Goal: Find specific page/section: Locate a particular part of the current website

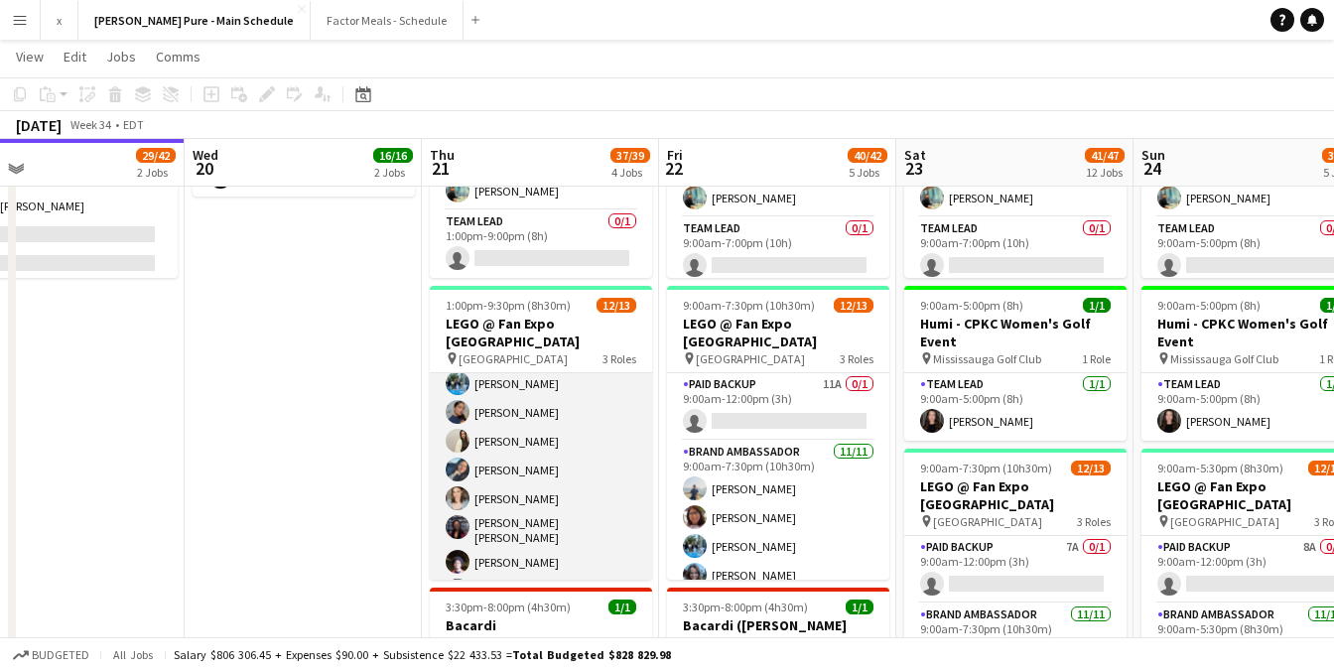
scroll to position [186, 0]
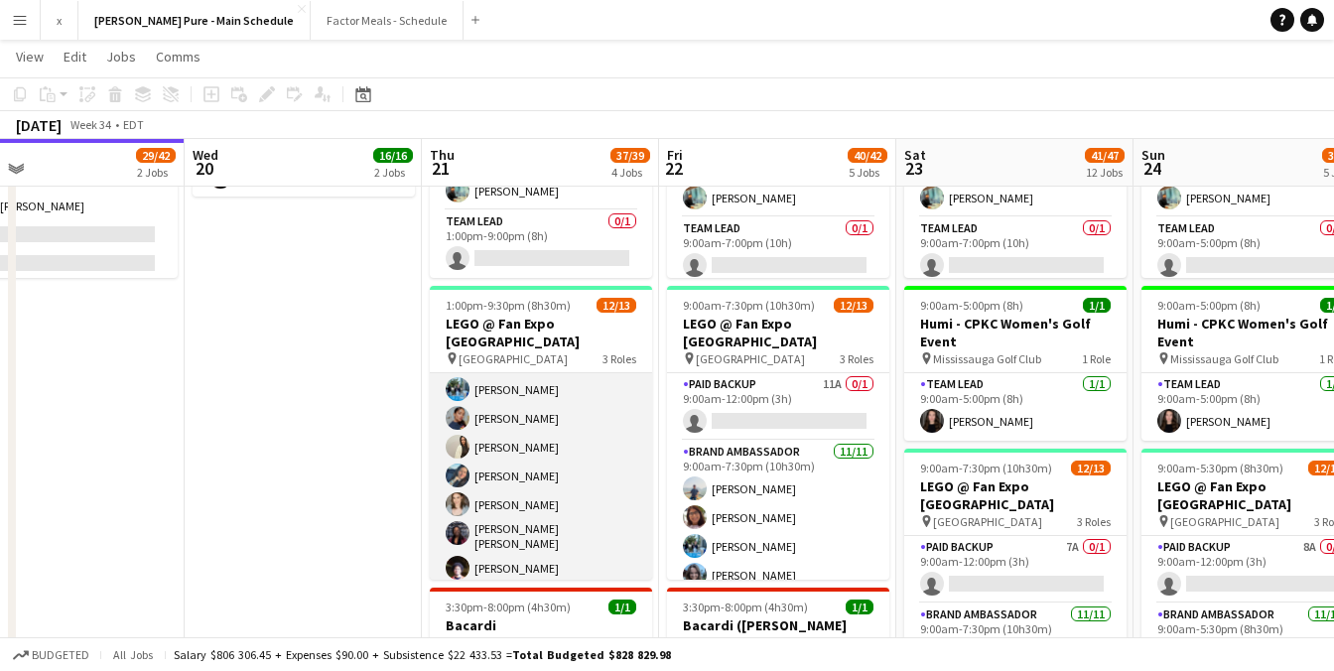
click at [467, 464] on app-user-avatar at bounding box center [458, 476] width 24 height 24
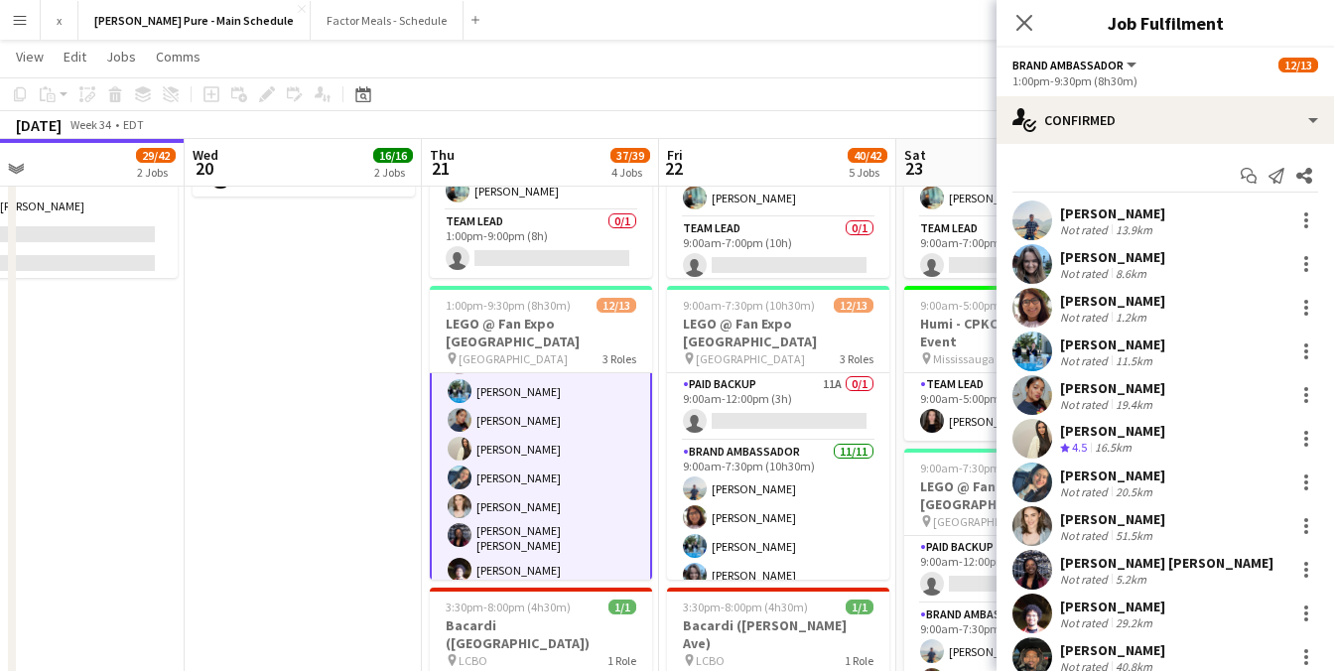
scroll to position [188, 0]
click at [1039, 479] on app-user-avatar at bounding box center [1033, 483] width 40 height 40
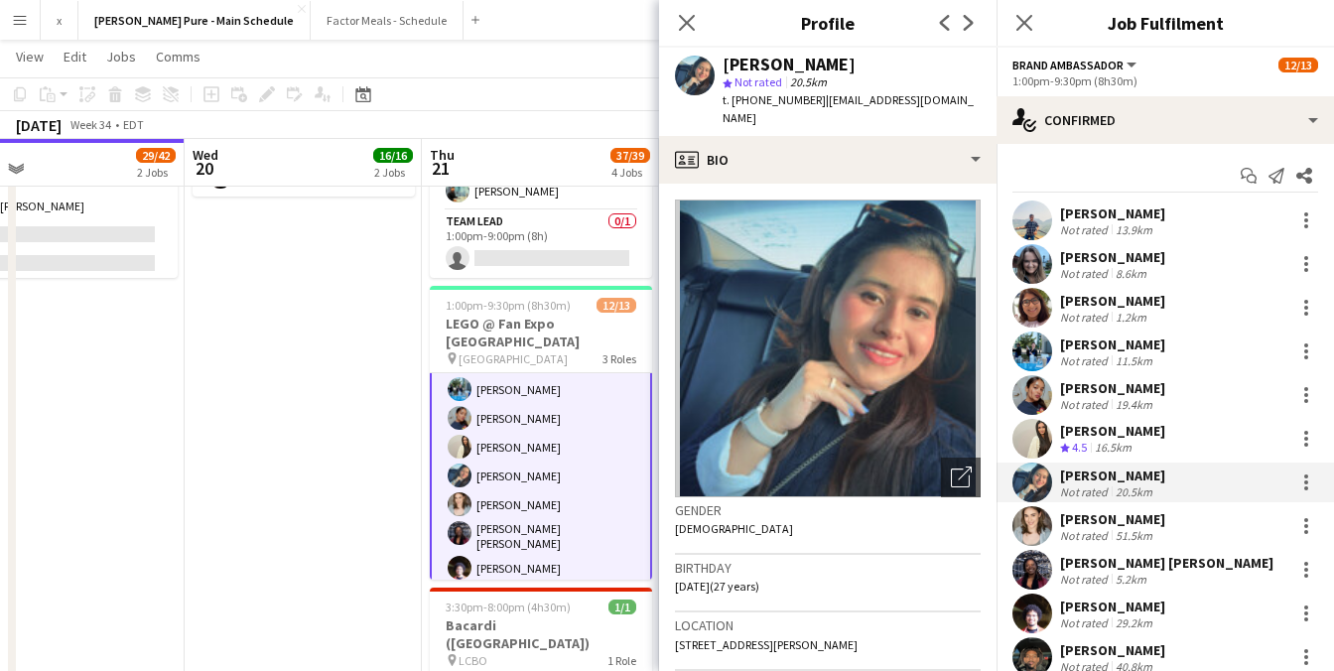
click at [771, 69] on div "[PERSON_NAME]" at bounding box center [789, 65] width 133 height 18
copy div "Shubhanshi"
click at [1036, 306] on app-user-avatar at bounding box center [1033, 308] width 40 height 40
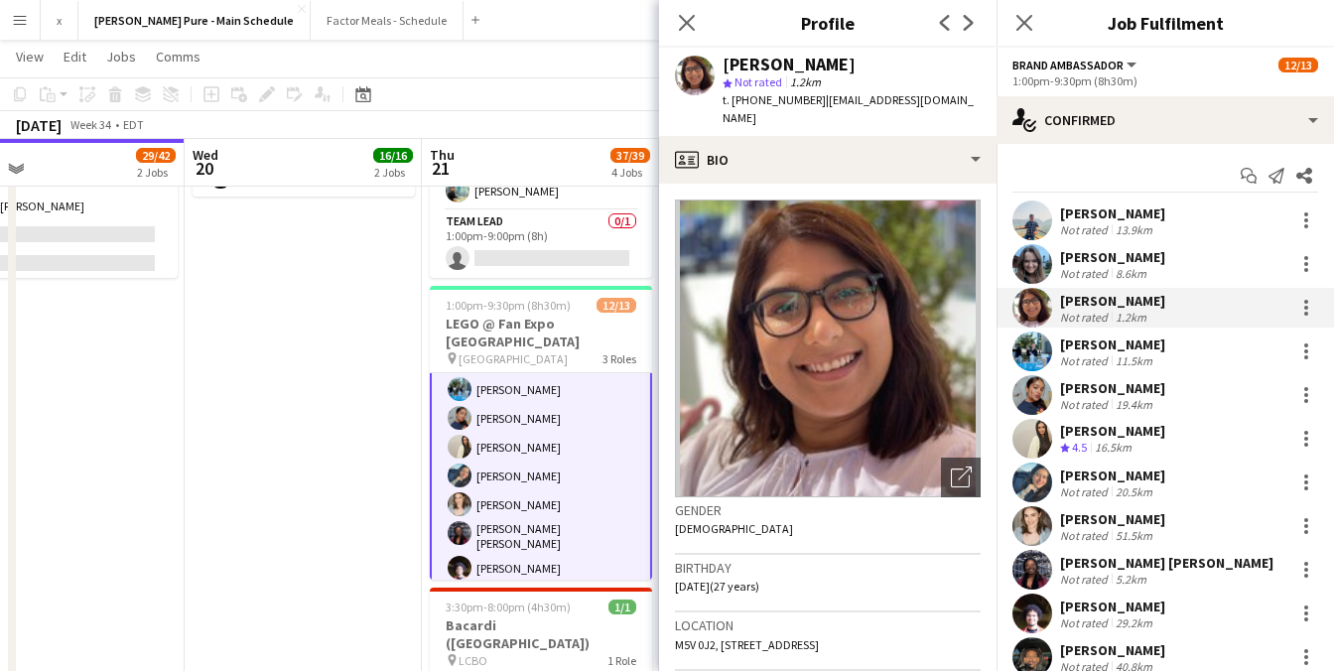
click at [760, 69] on div "[PERSON_NAME]" at bounding box center [789, 65] width 133 height 18
copy div "Shakira"
click at [1034, 266] on app-user-avatar at bounding box center [1033, 264] width 40 height 40
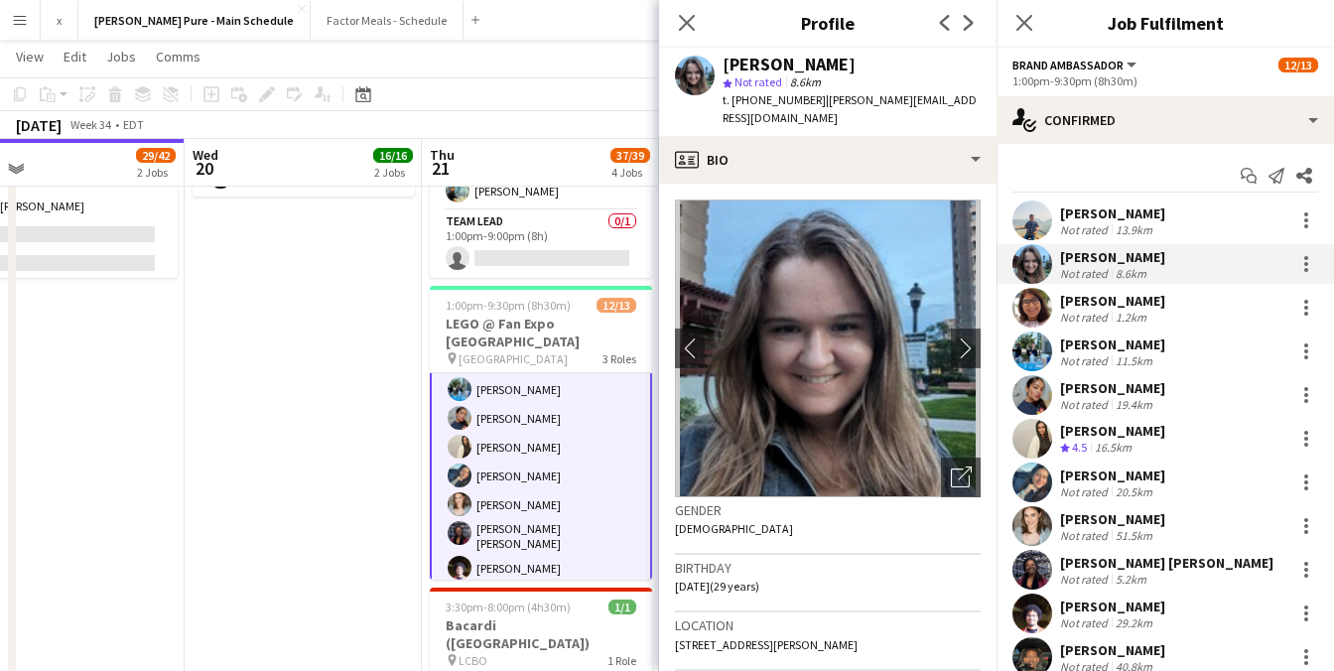
click at [748, 69] on div "[PERSON_NAME]" at bounding box center [789, 65] width 133 height 18
copy div "Liliya"
click at [691, 26] on icon "Close pop-in" at bounding box center [686, 22] width 19 height 19
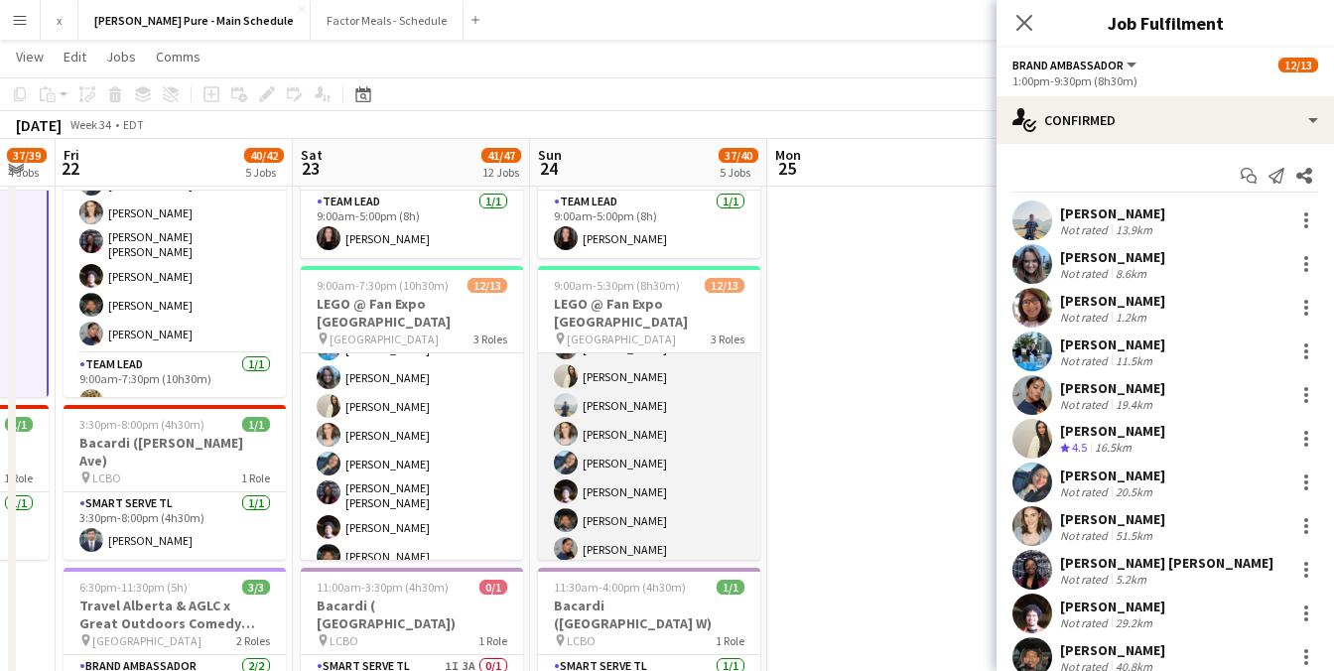
scroll to position [266, 0]
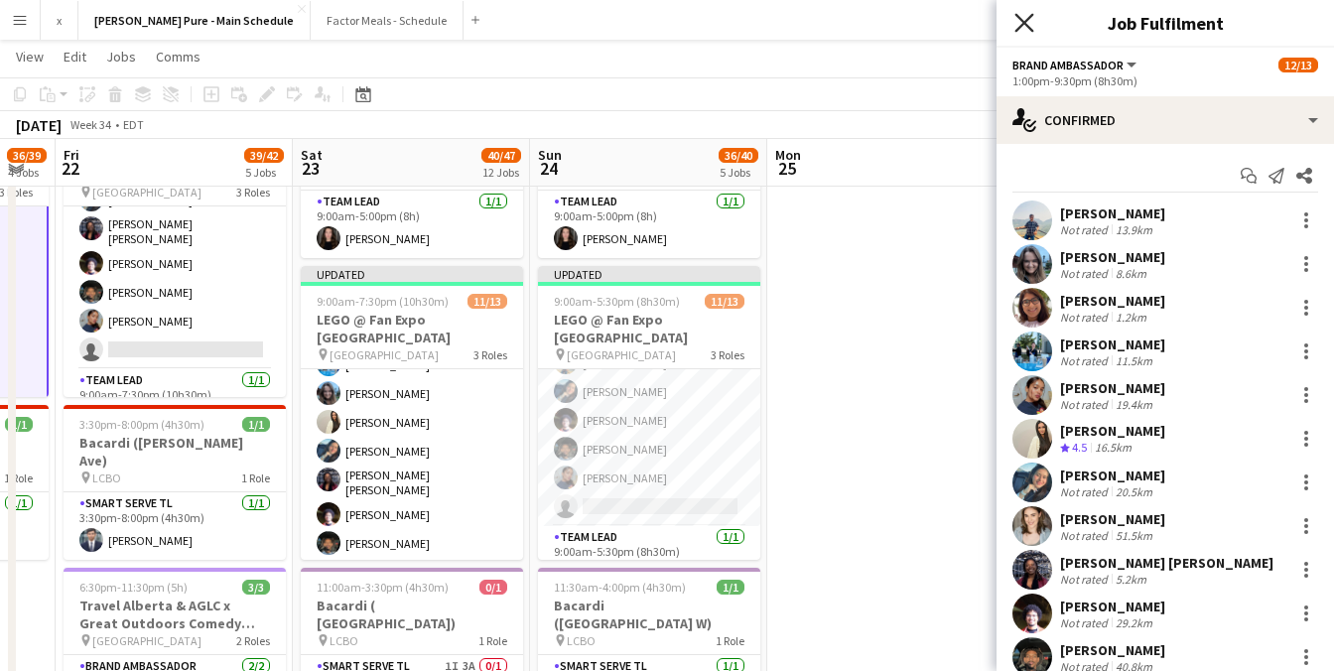
click at [1026, 28] on icon "Close pop-in" at bounding box center [1024, 22] width 19 height 19
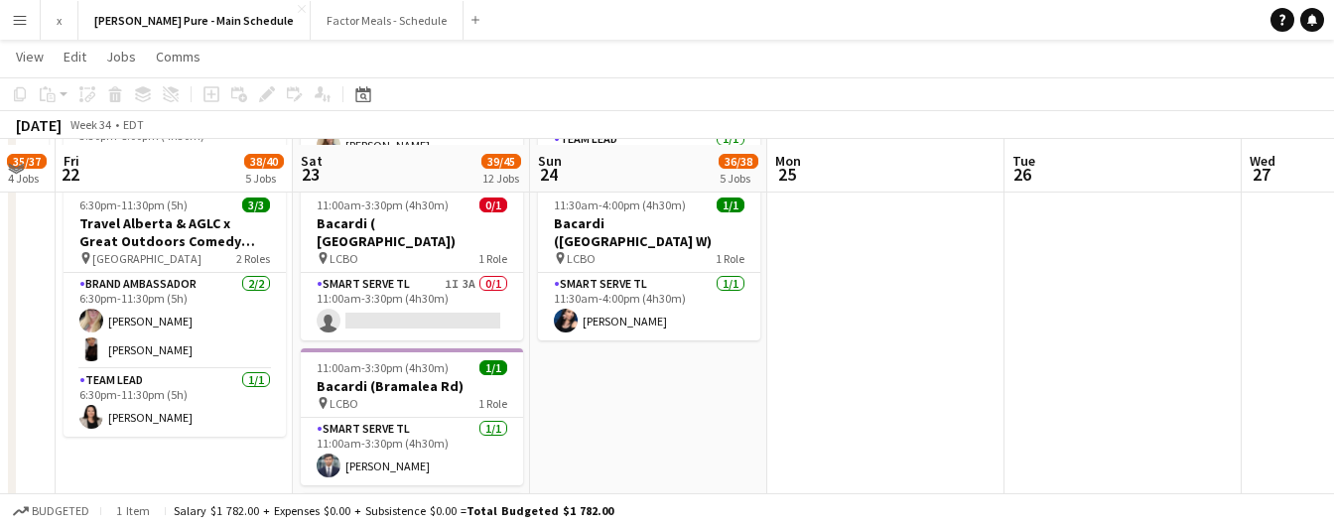
scroll to position [1124, 0]
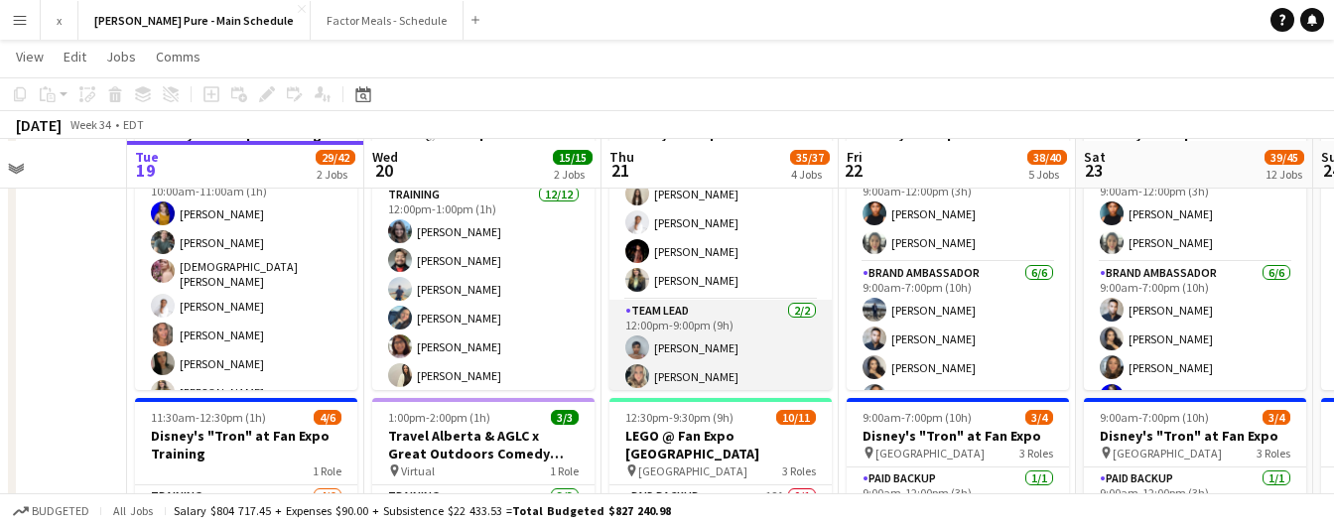
scroll to position [133, 0]
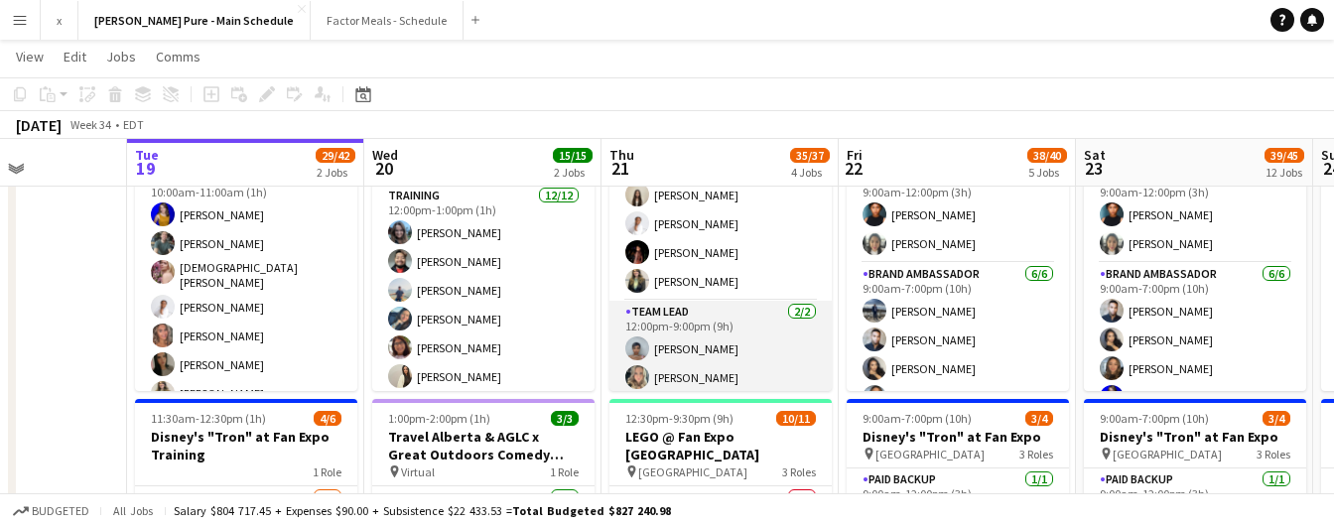
click at [756, 384] on app-card-role "Team Lead [DATE] 12:00pm-9:00pm (9h) [PERSON_NAME] [PERSON_NAME]" at bounding box center [721, 349] width 222 height 96
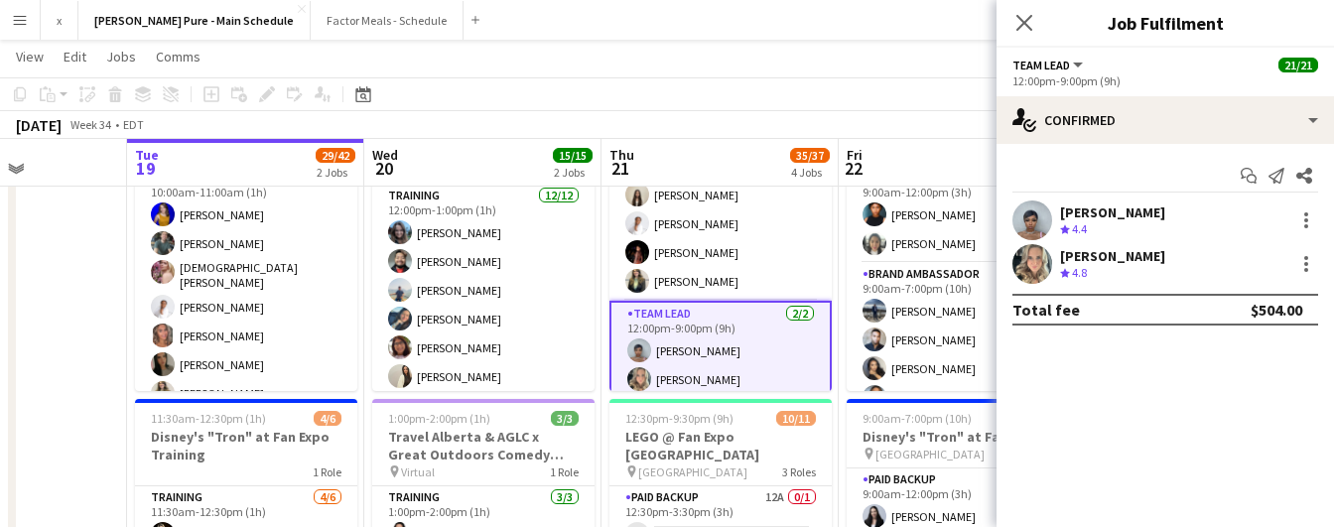
scroll to position [578, 0]
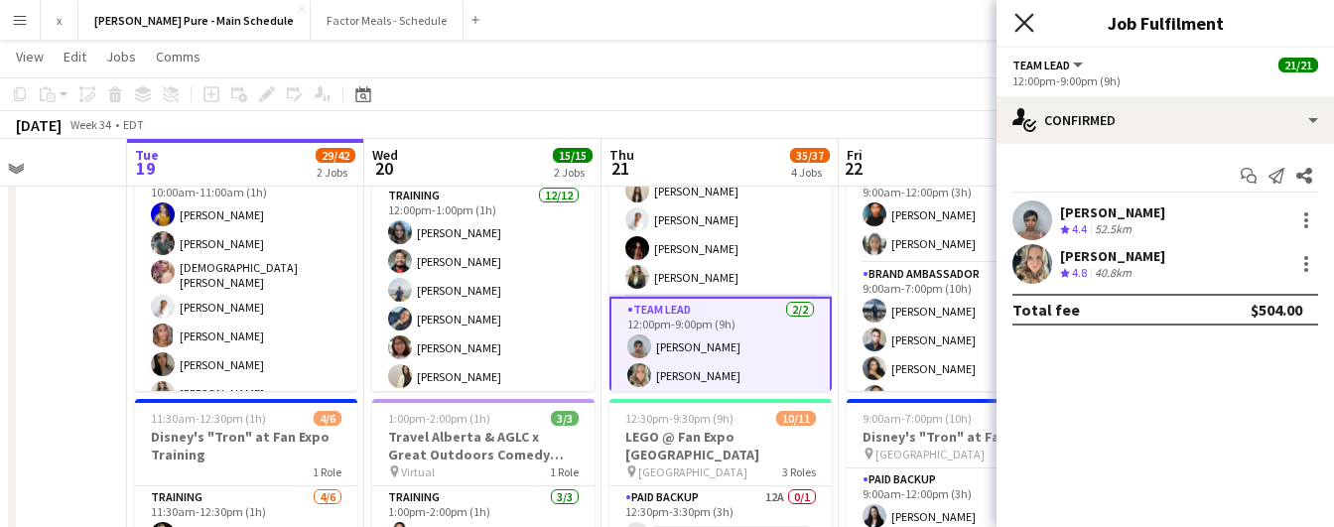
click at [1028, 23] on icon "Close pop-in" at bounding box center [1024, 22] width 19 height 19
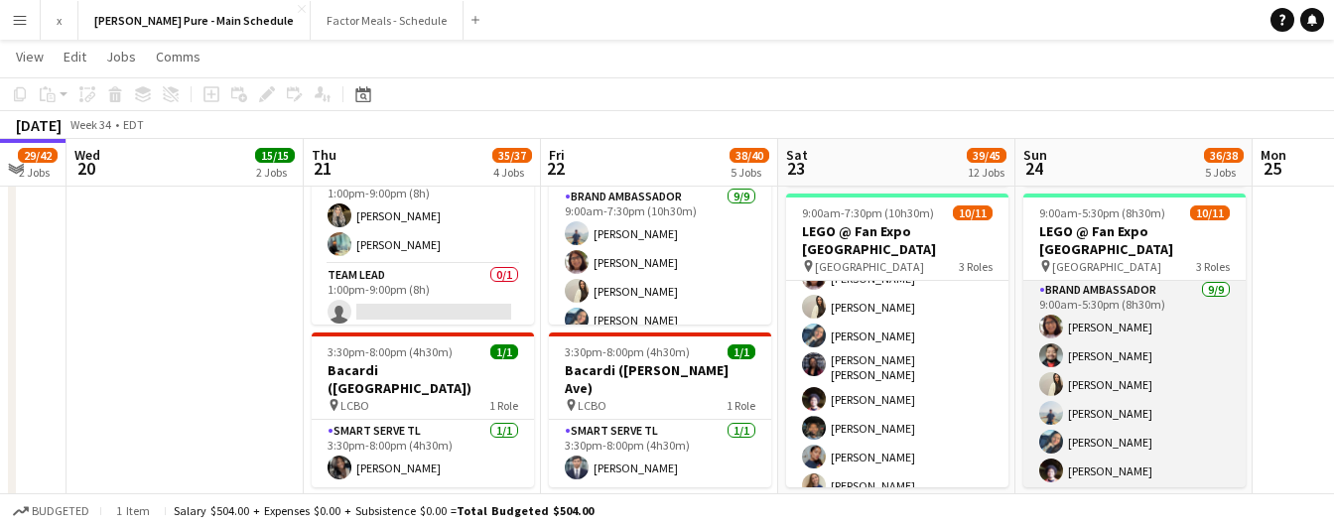
scroll to position [57, 0]
